Goal: Task Accomplishment & Management: Use online tool/utility

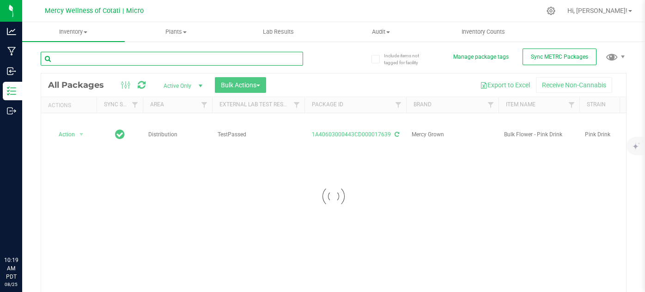
click at [161, 61] on input "text" at bounding box center [172, 59] width 262 height 14
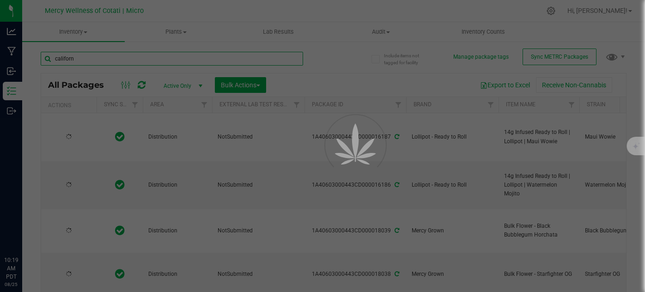
type input "californi"
type input "[DATE]"
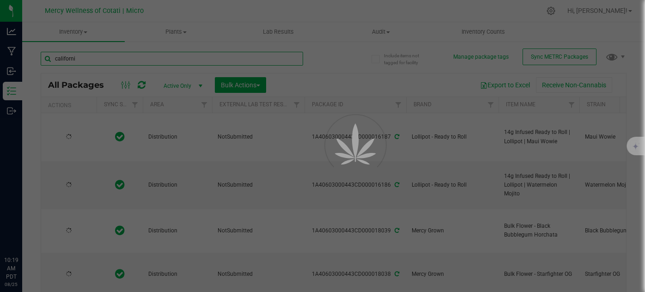
type input "[DATE]"
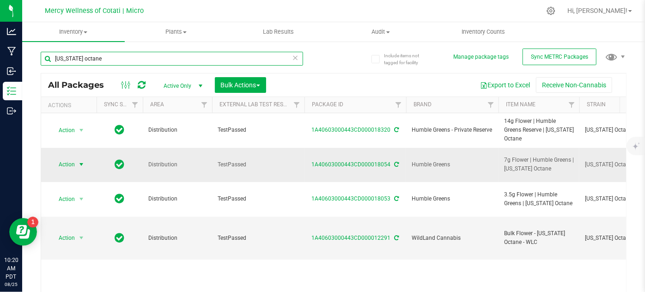
type input "[US_STATE] octane"
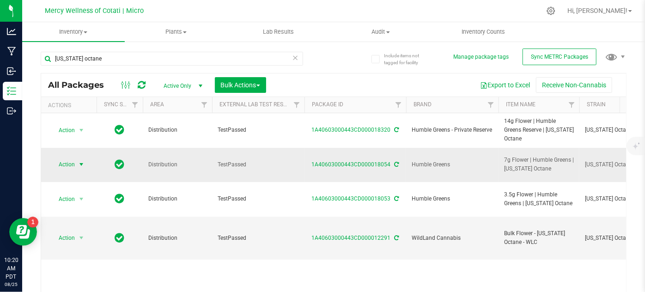
click at [79, 161] on span "select" at bounding box center [81, 164] width 7 height 7
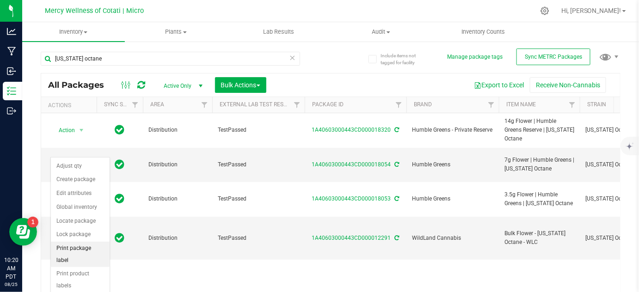
click at [93, 246] on li "Print package label" at bounding box center [80, 254] width 59 height 25
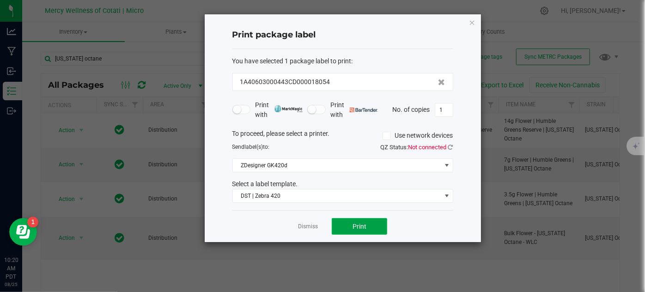
click at [367, 232] on button "Print" at bounding box center [359, 226] width 55 height 17
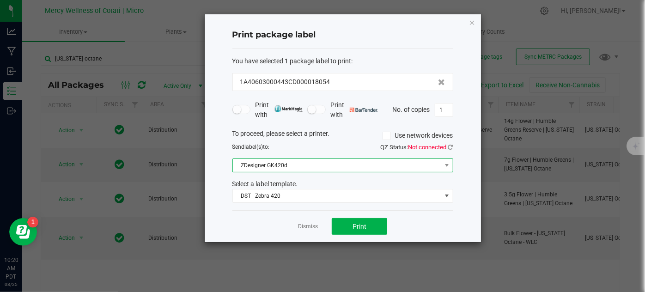
click at [288, 161] on span "ZDesigner GK420d" at bounding box center [337, 165] width 208 height 13
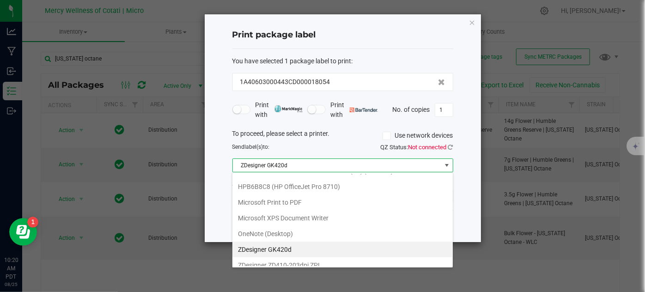
scroll to position [62, 0]
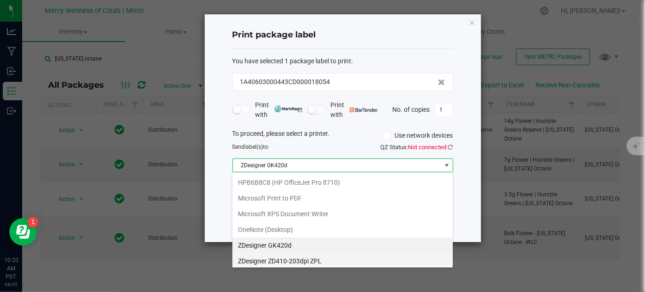
click at [289, 258] on ZPL "ZDesigner ZD410-203dpi ZPL" at bounding box center [342, 261] width 220 height 16
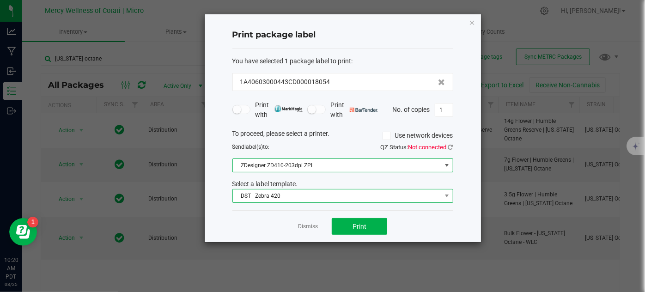
click at [269, 196] on span "DST | Zebra 420" at bounding box center [337, 195] width 208 height 13
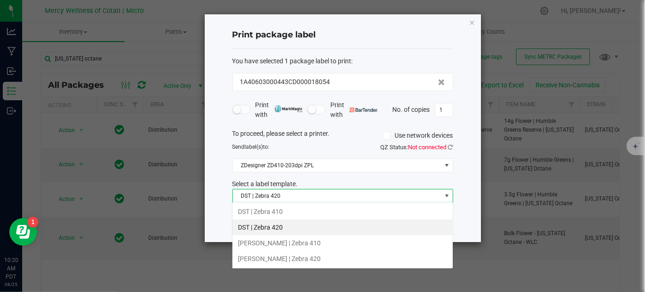
scroll to position [13, 221]
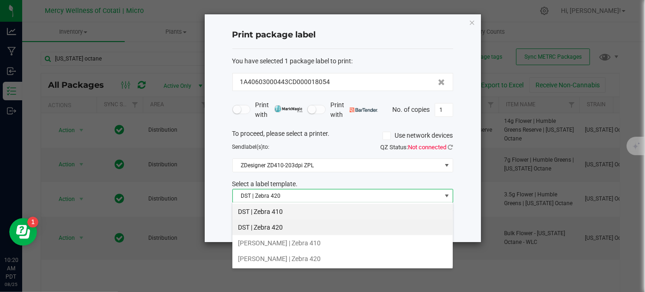
click at [272, 214] on li "DST | Zebra 410" at bounding box center [342, 212] width 220 height 16
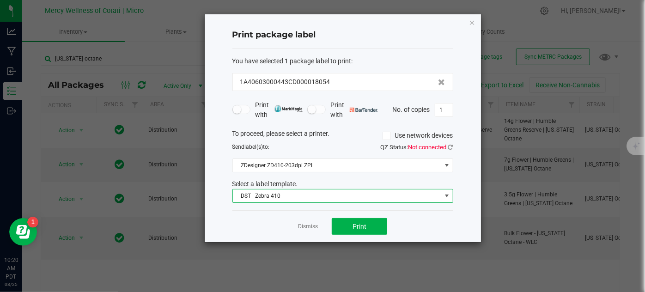
click at [362, 235] on div "Dismiss Print" at bounding box center [342, 226] width 221 height 32
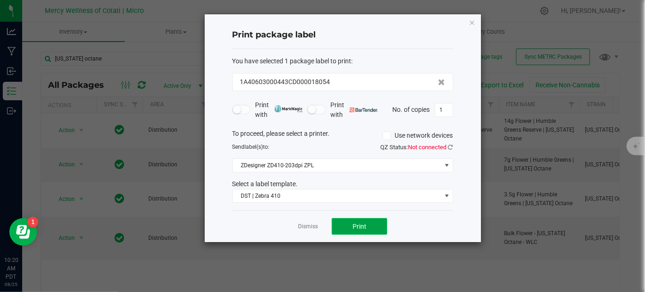
click at [356, 229] on span "Print" at bounding box center [360, 226] width 14 height 7
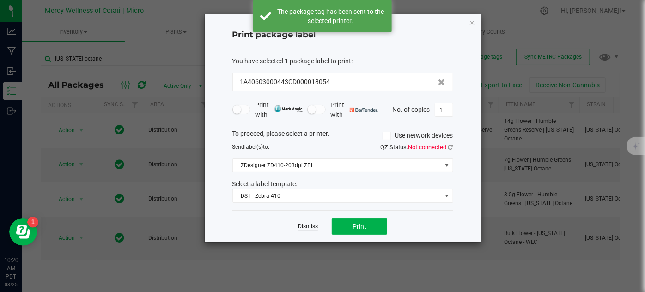
click at [310, 224] on link "Dismiss" at bounding box center [308, 227] width 20 height 8
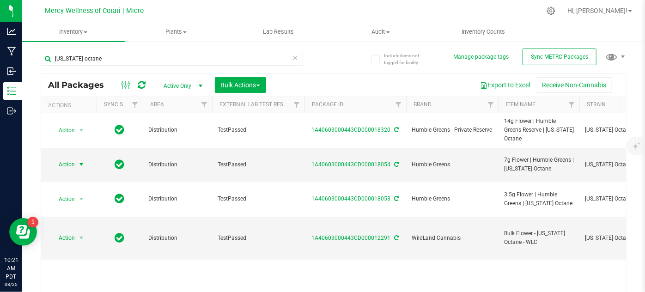
click at [293, 59] on icon at bounding box center [296, 57] width 6 height 11
